Goal: Task Accomplishment & Management: Use online tool/utility

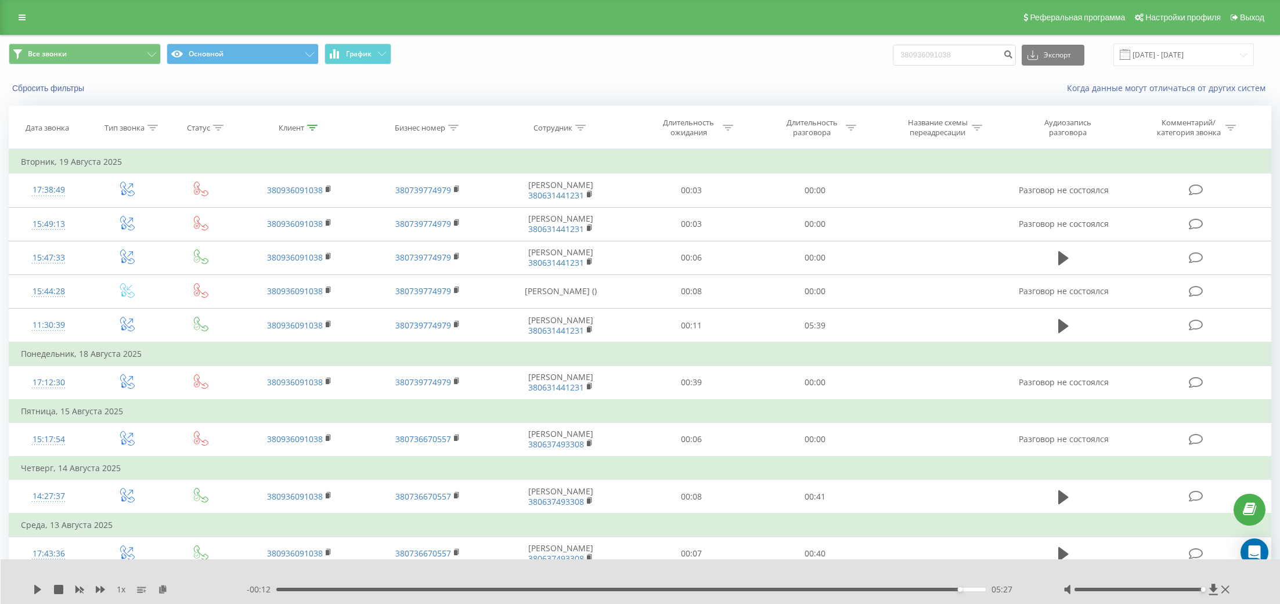
click at [25, 13] on link at bounding box center [22, 17] width 21 height 16
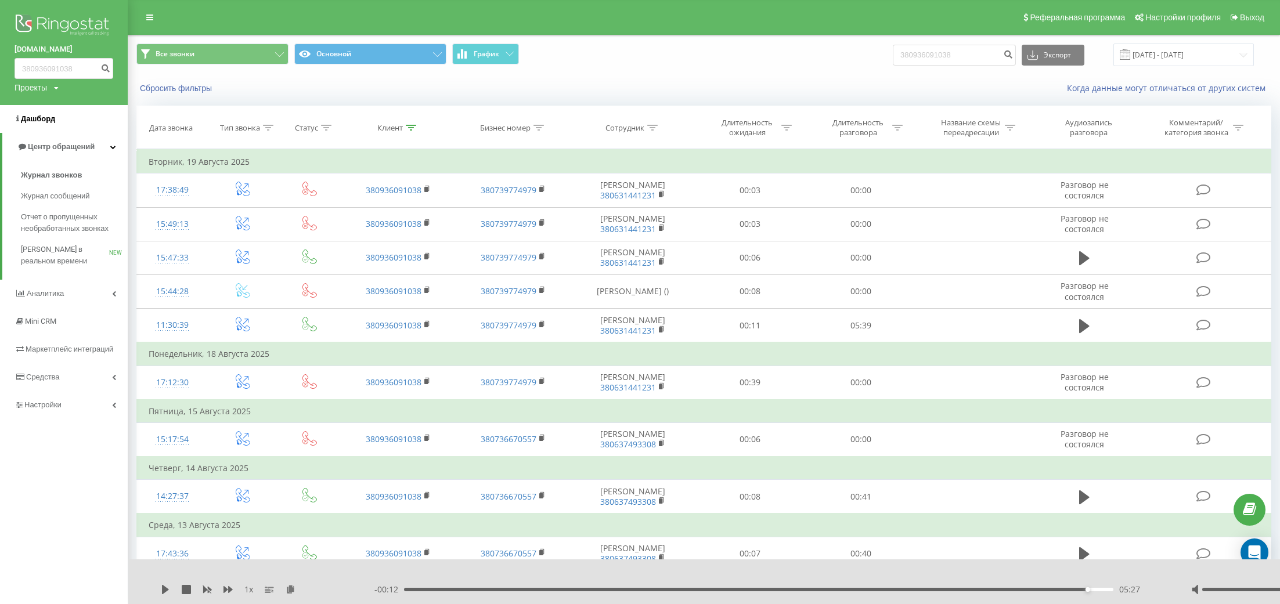
click at [28, 117] on span "Дашборд" at bounding box center [38, 118] width 34 height 9
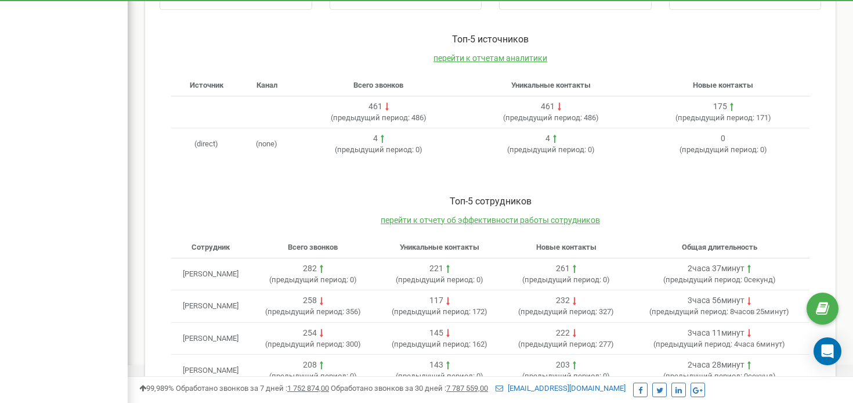
scroll to position [396, 0]
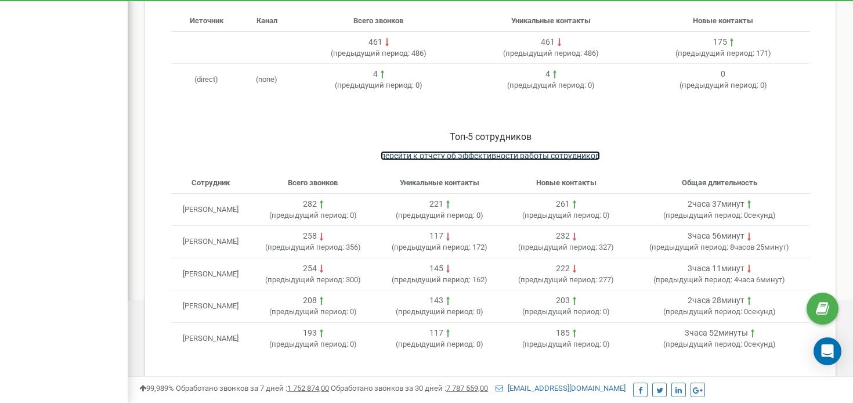
click at [529, 156] on span "перейти к отчету об эффективности работы сотрудников" at bounding box center [490, 155] width 219 height 9
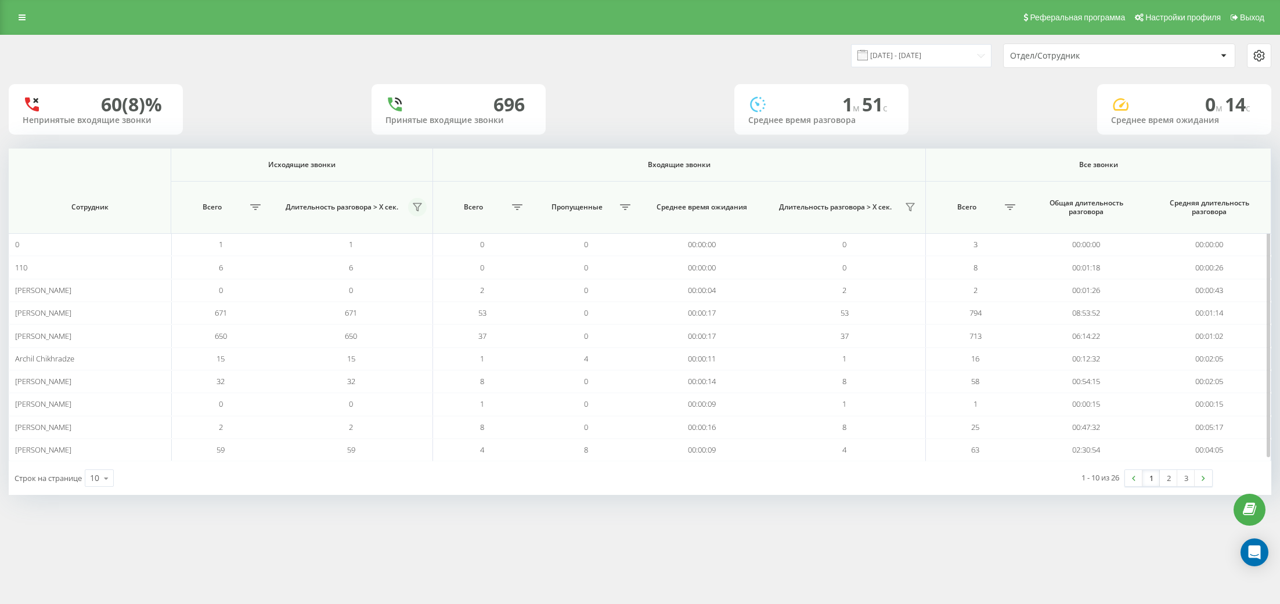
click at [420, 209] on icon at bounding box center [417, 207] width 9 height 9
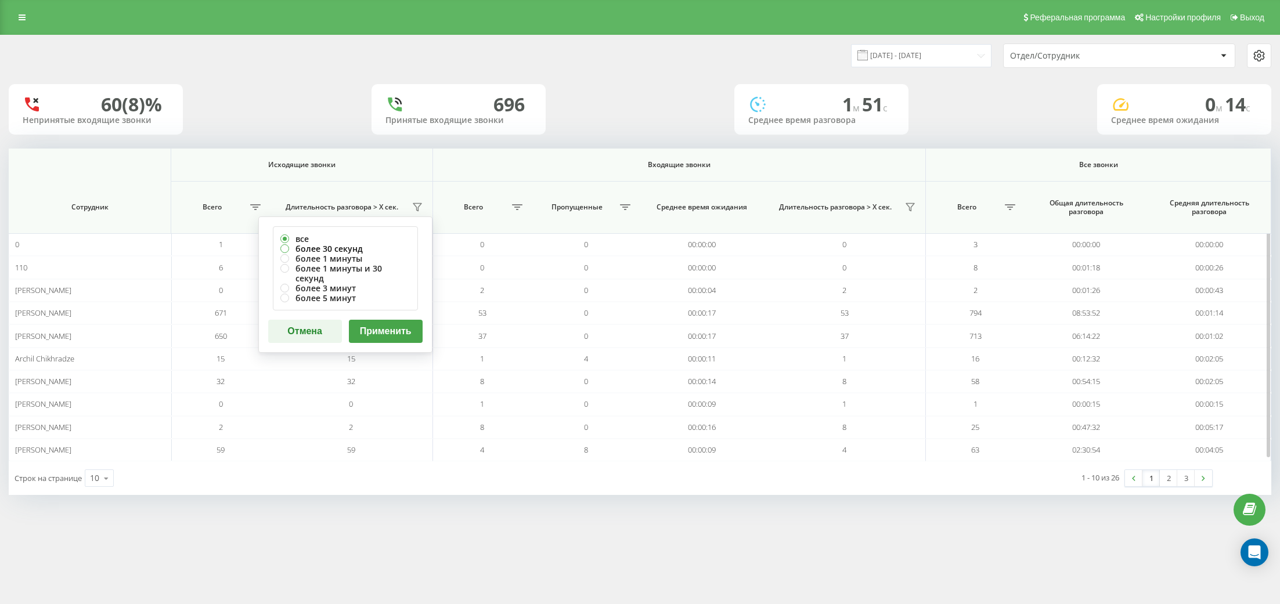
click at [342, 245] on label "более 30 секунд" at bounding box center [345, 249] width 130 height 10
radio input "true"
click at [387, 320] on button "Применить" at bounding box center [386, 331] width 74 height 23
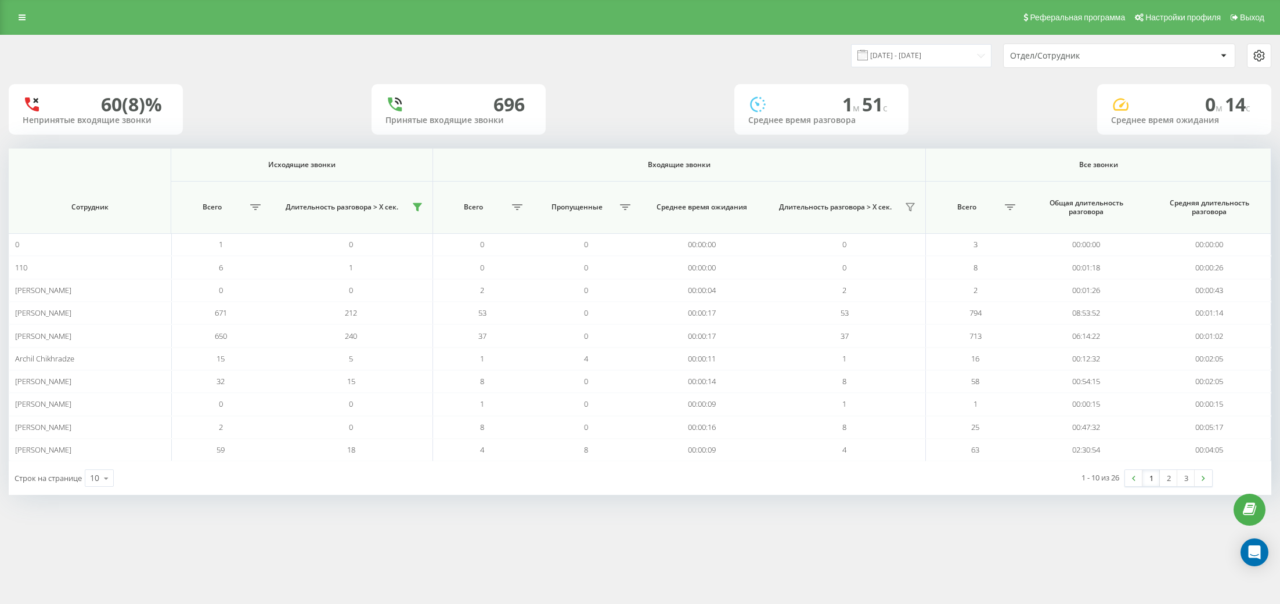
click at [1101, 55] on div "Отдел/Сотрудник" at bounding box center [1079, 56] width 139 height 10
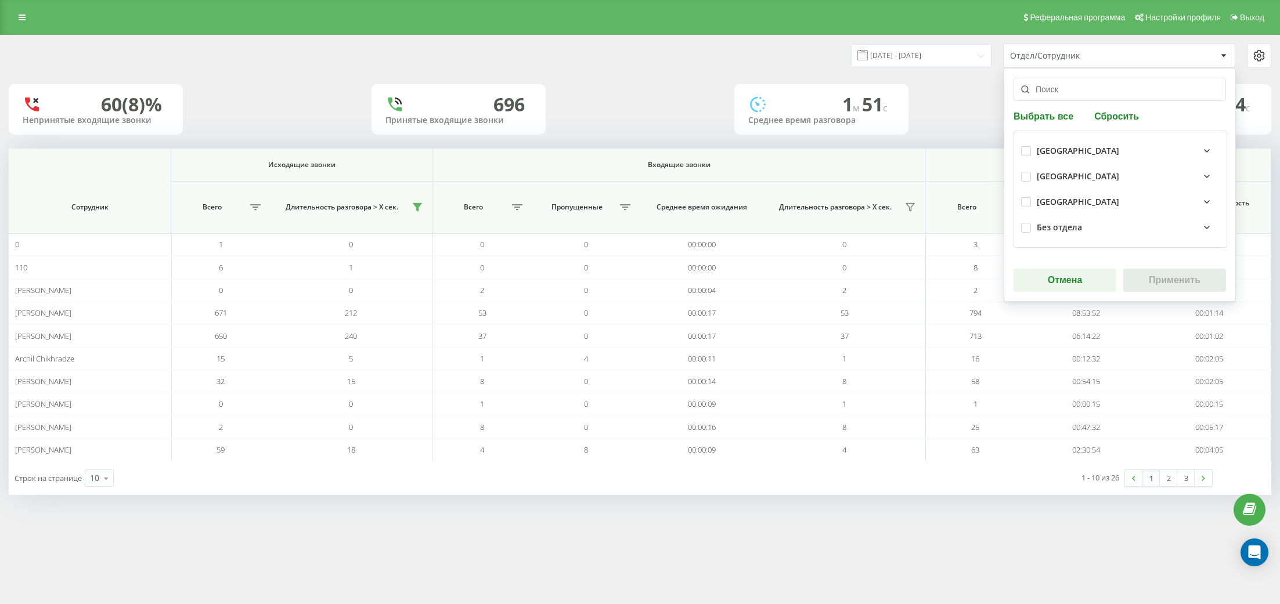
click at [965, 102] on div "60 (8)% Непринятые входящие звонки 696 Принятые входящие звонки 1 м 51 c Средне…" at bounding box center [640, 109] width 1263 height 51
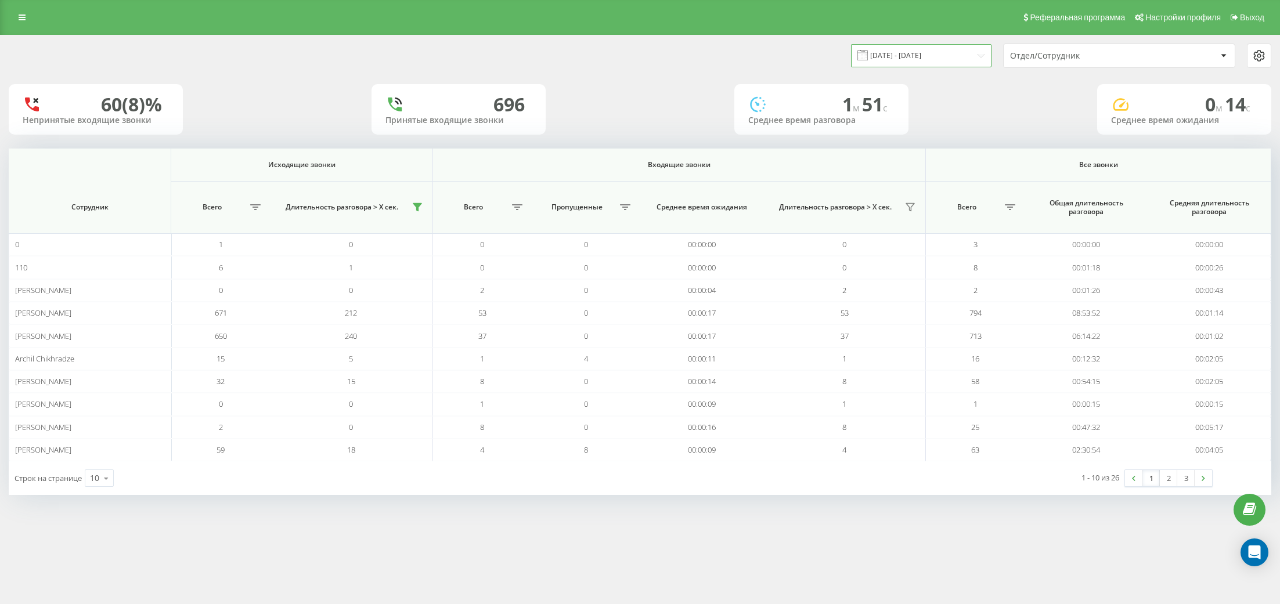
click at [918, 51] on input "21.07.2025 - 21.08.2025" at bounding box center [921, 55] width 140 height 23
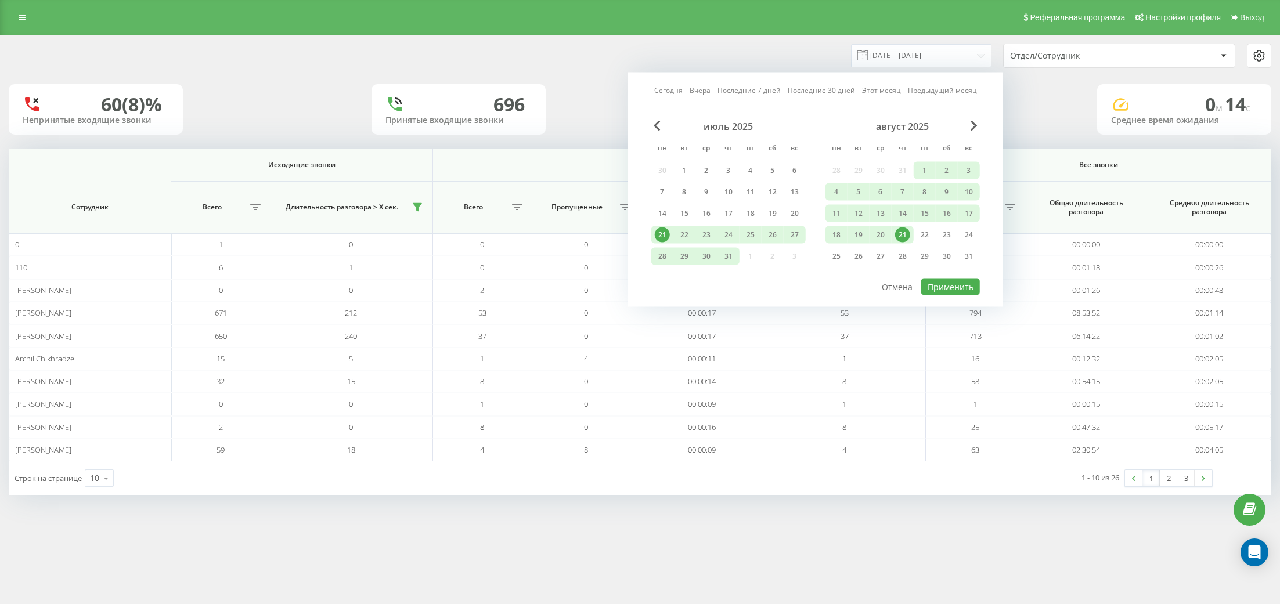
click at [897, 233] on div "21" at bounding box center [902, 235] width 15 height 15
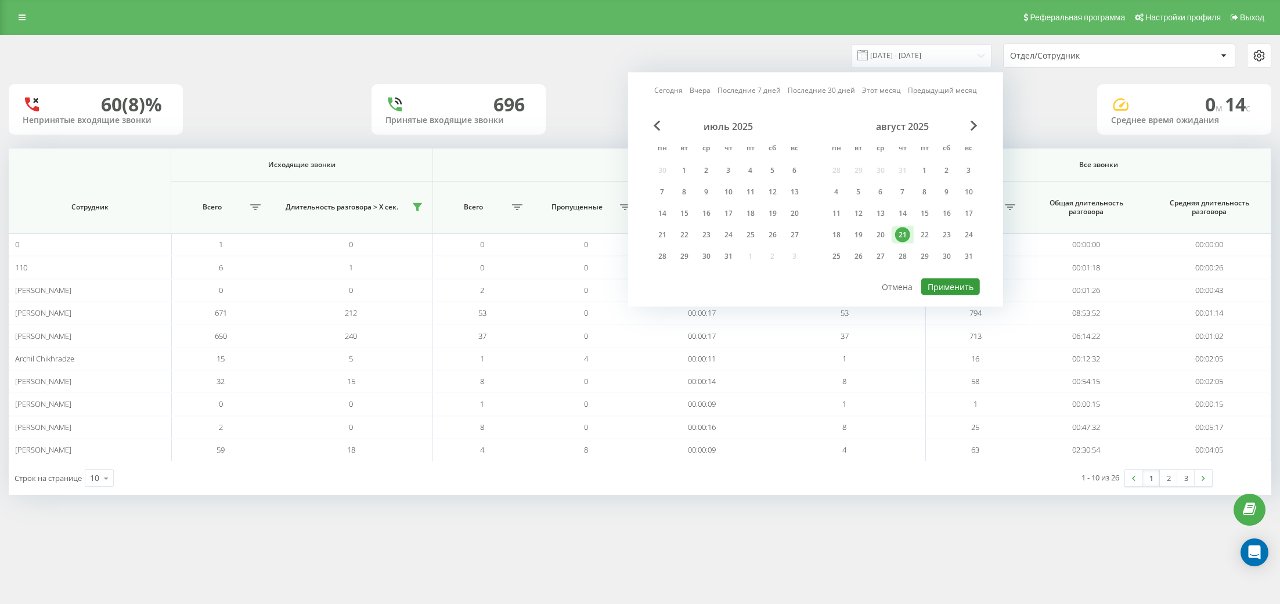
click at [938, 283] on button "Применить" at bounding box center [950, 287] width 59 height 17
type input "21.08.2025 - 21.08.2025"
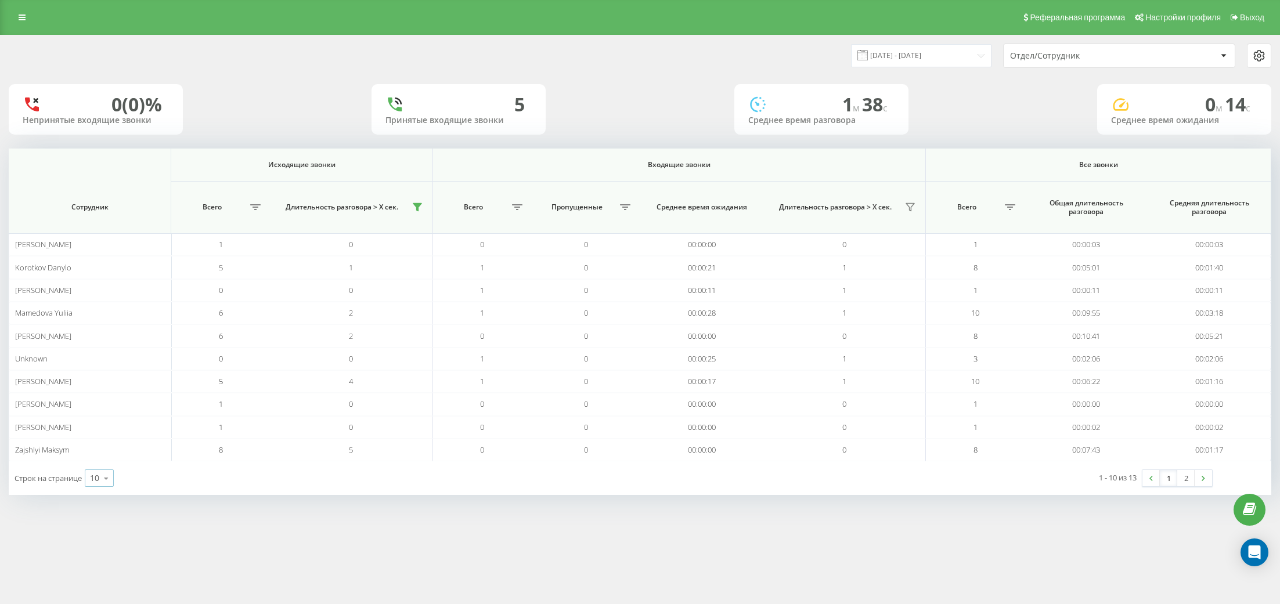
click at [108, 475] on icon at bounding box center [106, 478] width 17 height 23
click at [104, 426] on div "25" at bounding box center [99, 428] width 28 height 17
